Goal: Check status

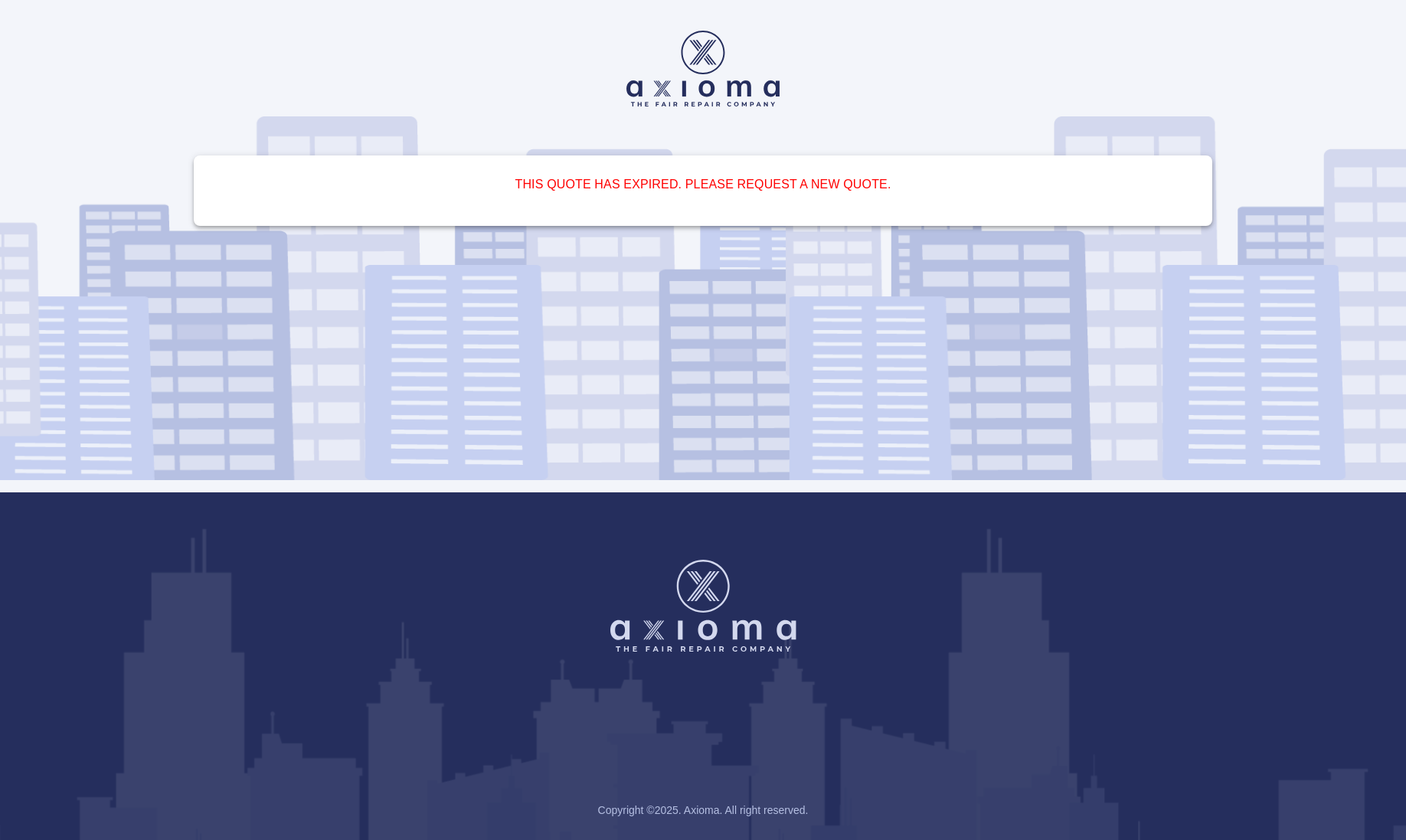
click at [718, 627] on img at bounding box center [703, 605] width 186 height 92
click at [685, 192] on h6 "This quote has expired. Please request a new quote." at bounding box center [703, 184] width 982 height 22
click at [696, 123] on div "This quote has expired. Please request a new quote." at bounding box center [703, 246] width 1080 height 492
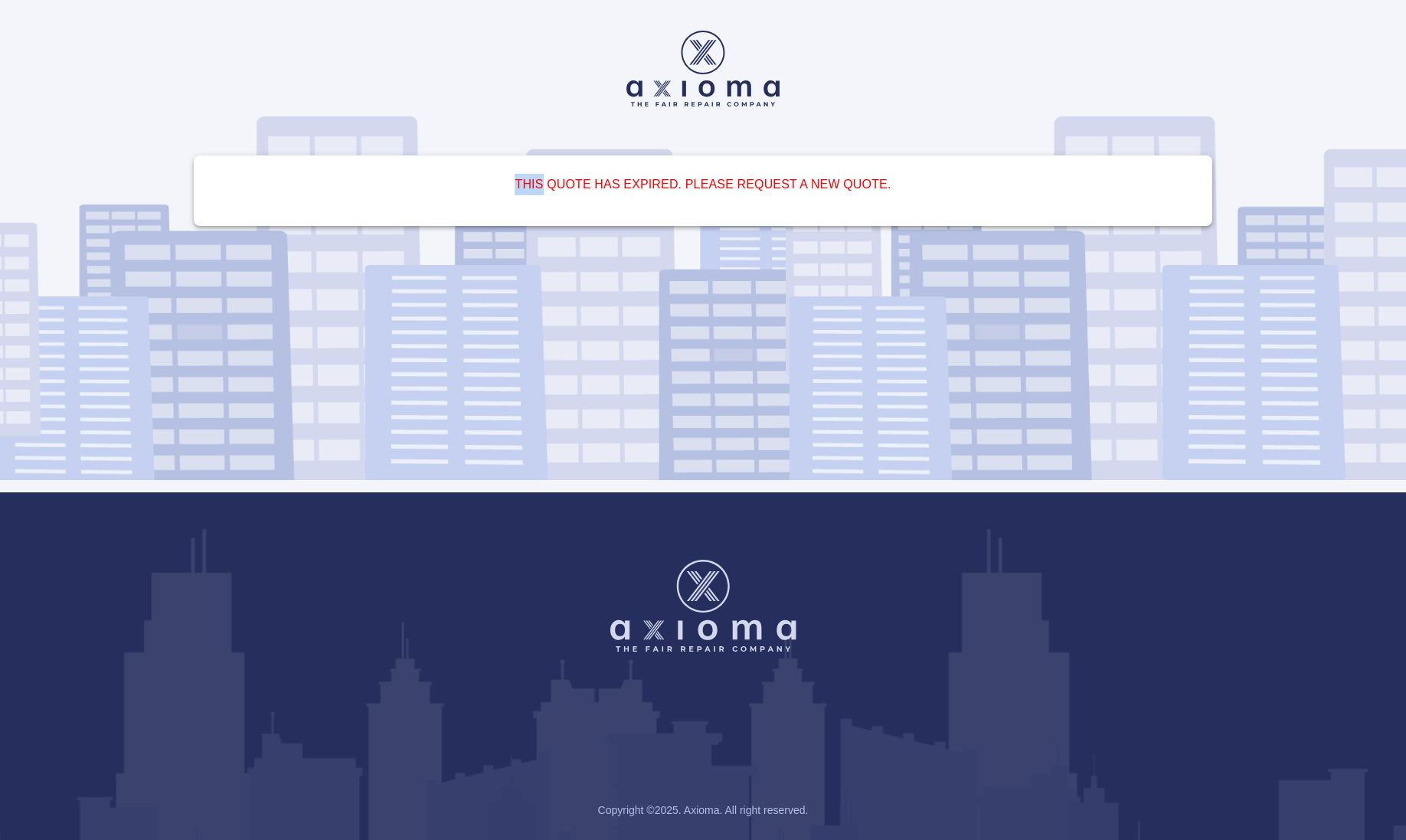
click at [696, 123] on div "This quote has expired. Please request a new quote." at bounding box center [703, 246] width 1080 height 492
click at [680, 104] on img at bounding box center [703, 68] width 153 height 76
click at [694, 86] on img at bounding box center [703, 68] width 153 height 76
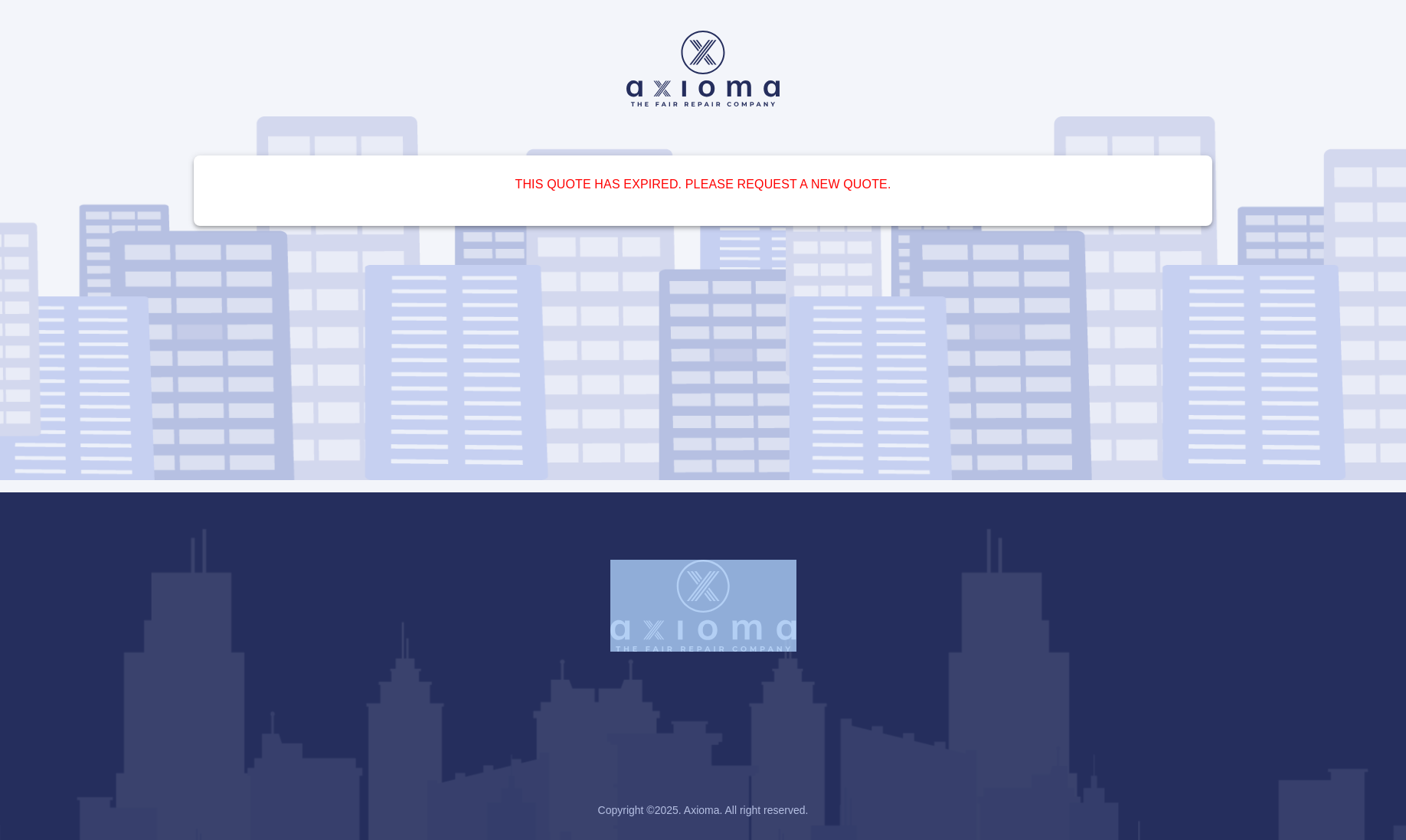
drag, startPoint x: 957, startPoint y: 710, endPoint x: 887, endPoint y: 345, distance: 371.7
click at [887, 345] on div "This quote has expired. Please request a new quote. Copyright © 2025 . Axioma. …" at bounding box center [703, 420] width 1406 height 840
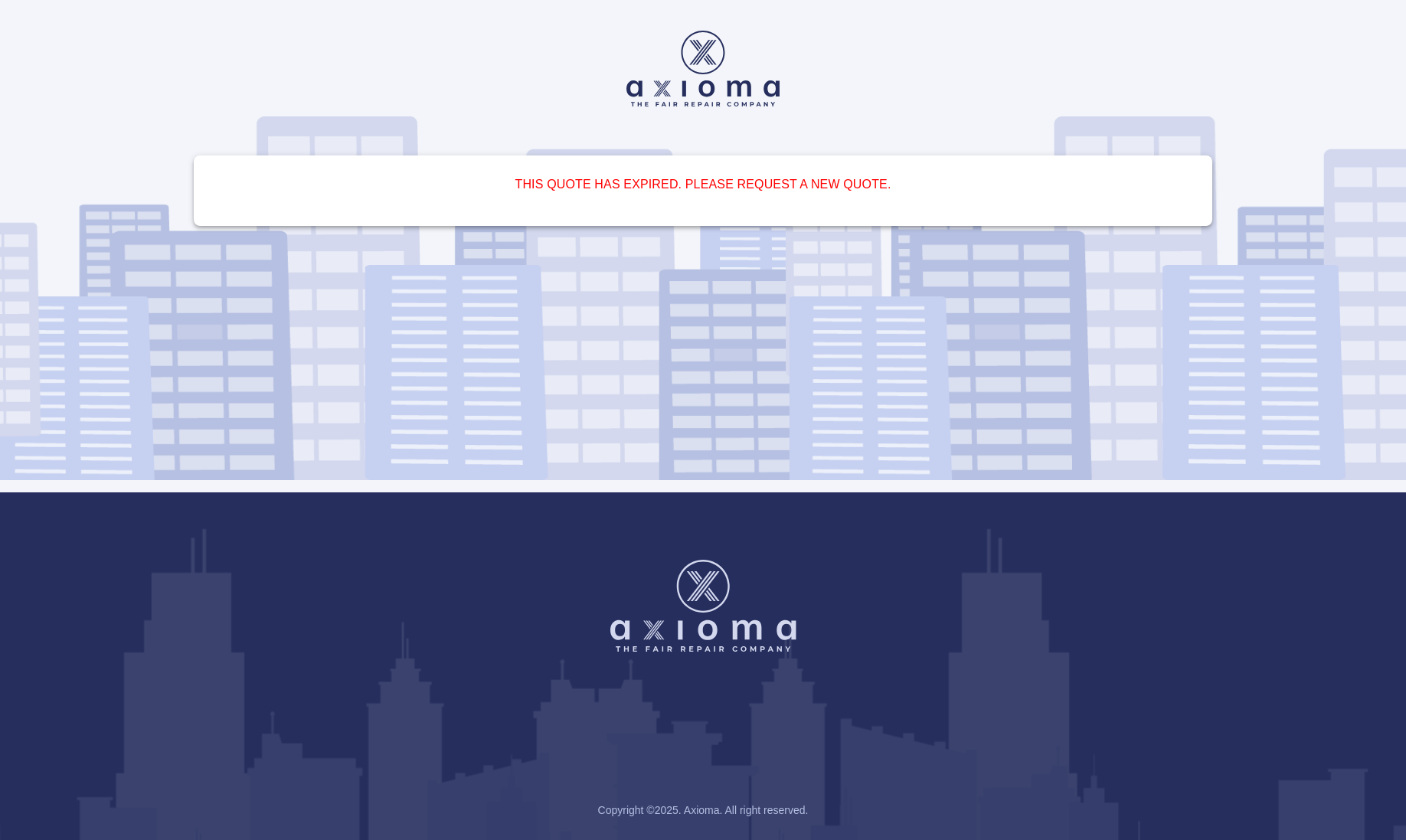
click at [1074, 206] on div "This quote has expired. Please request a new quote." at bounding box center [703, 191] width 1019 height 71
click at [1060, 187] on h6 "This quote has expired. Please request a new quote." at bounding box center [703, 184] width 982 height 22
drag, startPoint x: 550, startPoint y: 49, endPoint x: 535, endPoint y: 49, distance: 15.0
click at [543, 48] on div at bounding box center [703, 68] width 1043 height 76
drag, startPoint x: 535, startPoint y: 49, endPoint x: 523, endPoint y: 56, distance: 13.9
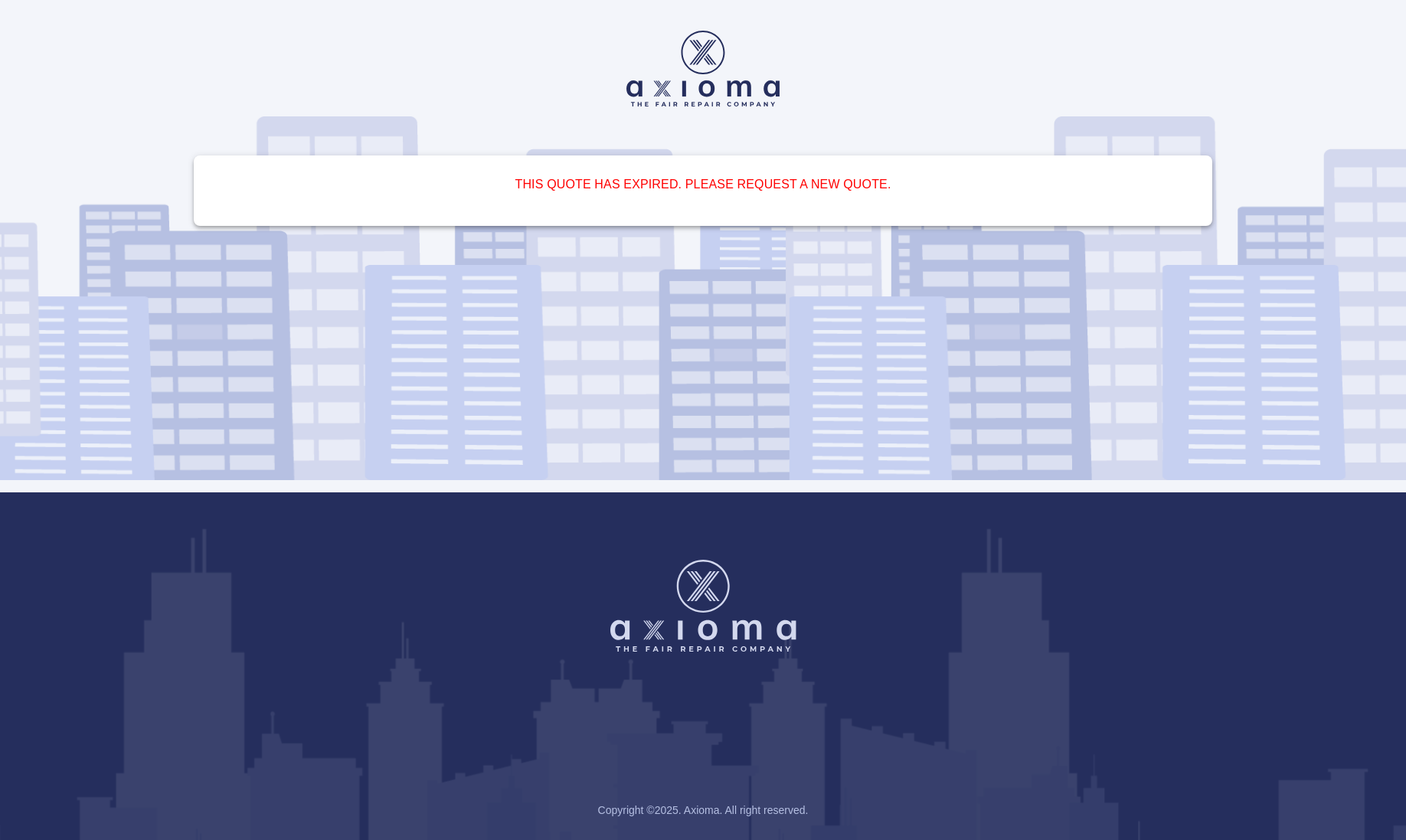
click at [523, 56] on div at bounding box center [703, 68] width 1043 height 76
click at [701, 74] on img at bounding box center [703, 68] width 153 height 76
click at [703, 56] on img at bounding box center [703, 68] width 153 height 76
click at [711, 182] on h6 "This quote has expired. Please request a new quote." at bounding box center [703, 184] width 982 height 22
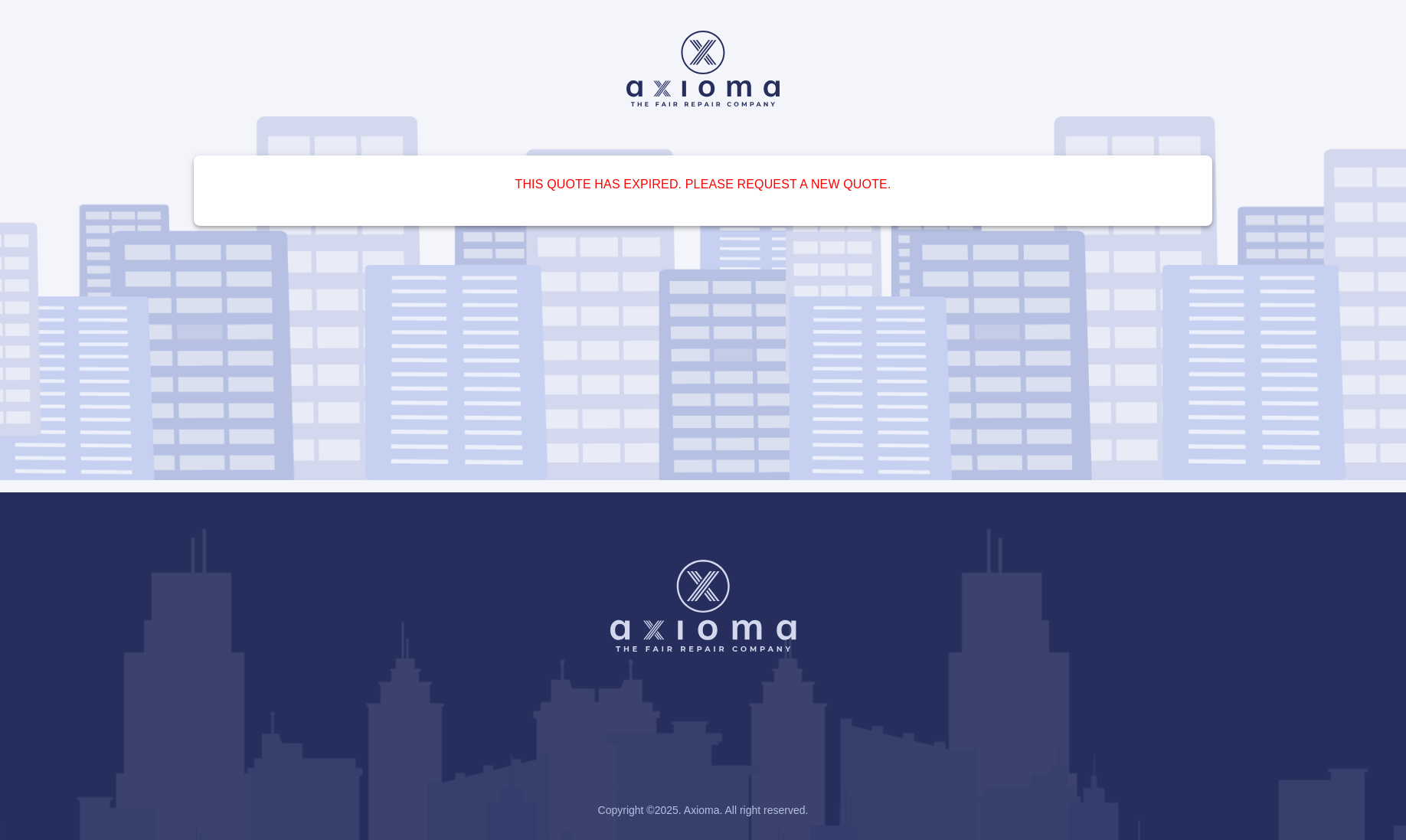
scroll to position [0, 0]
